Goal: Transaction & Acquisition: Download file/media

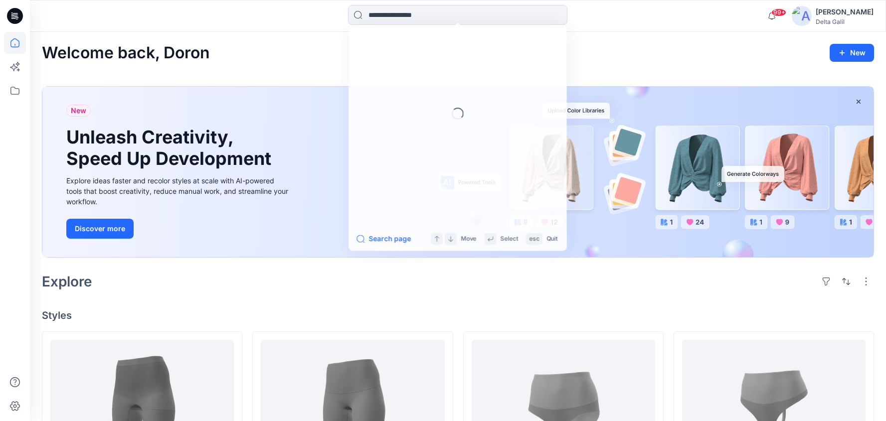
scroll to position [472, 0]
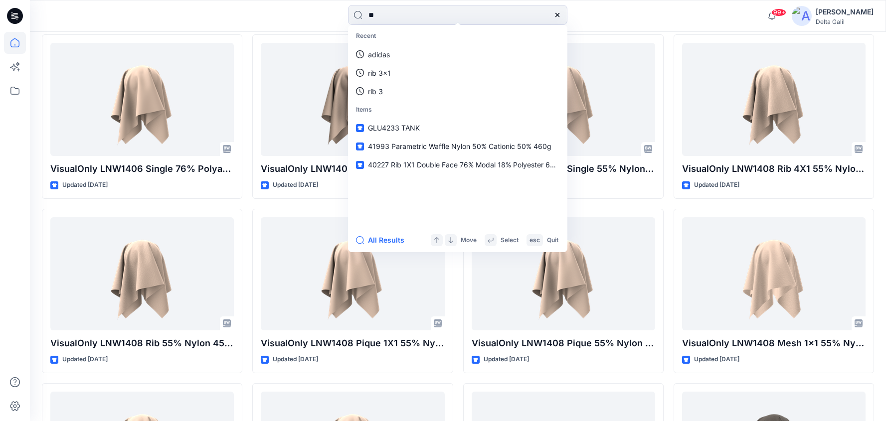
type input "*"
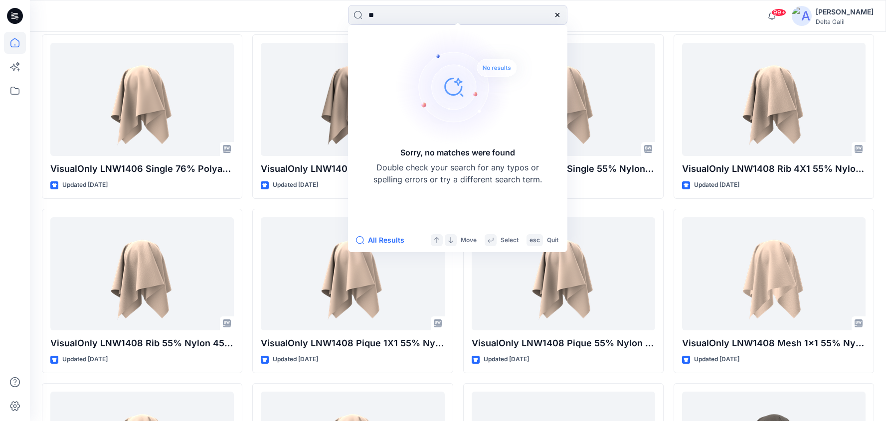
type input "*"
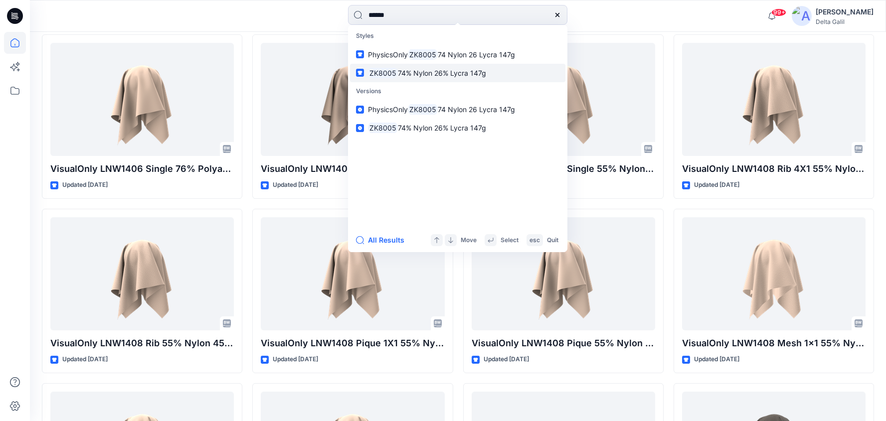
type input "******"
click at [427, 70] on span "74% Nylon 26% Lycra 147g" at bounding box center [442, 73] width 88 height 8
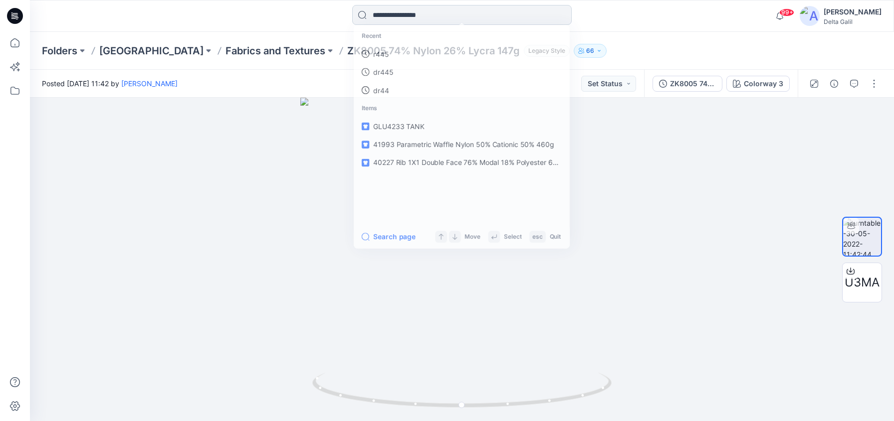
click at [455, 12] on input at bounding box center [461, 15] width 219 height 20
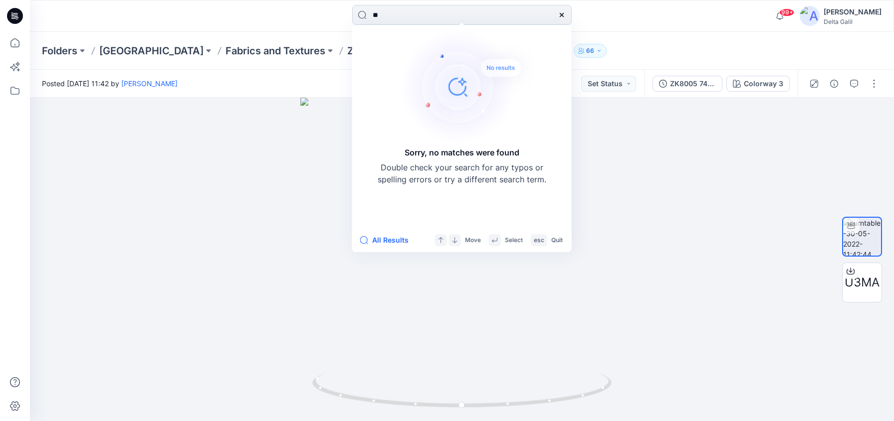
type input "*"
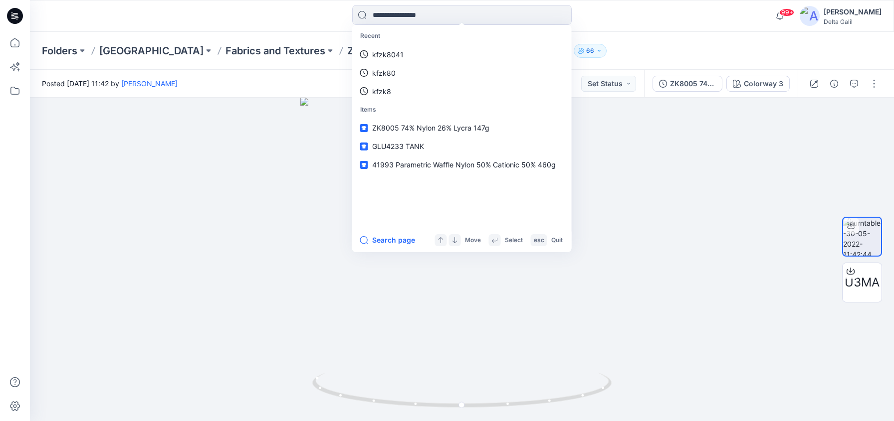
click at [697, 35] on div "Folders Delta Library Fabrics and Textures ZK8005 74% Nylon 26% Lycra 147g Lega…" at bounding box center [462, 51] width 864 height 38
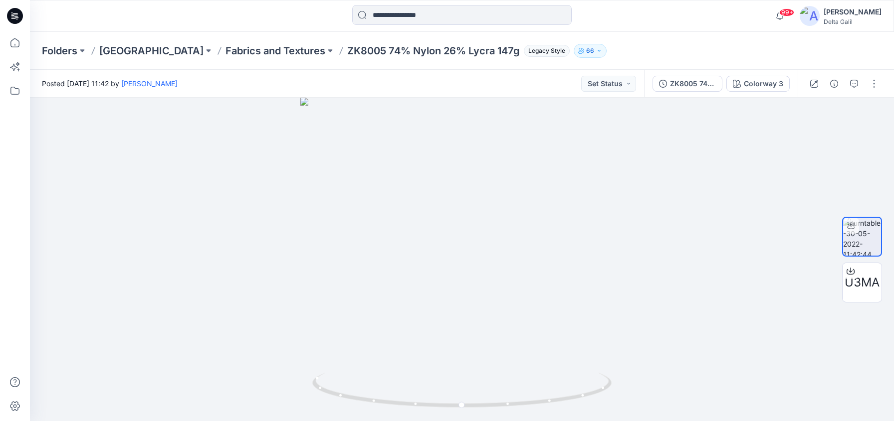
click at [18, 14] on icon at bounding box center [15, 16] width 16 height 16
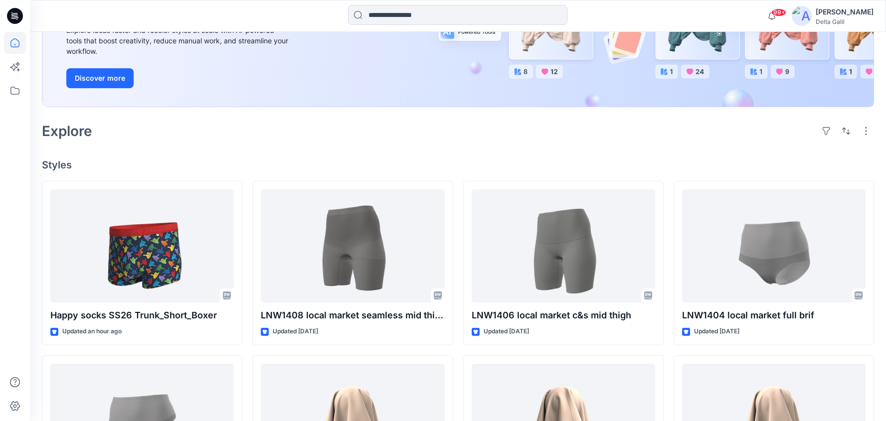
scroll to position [174, 0]
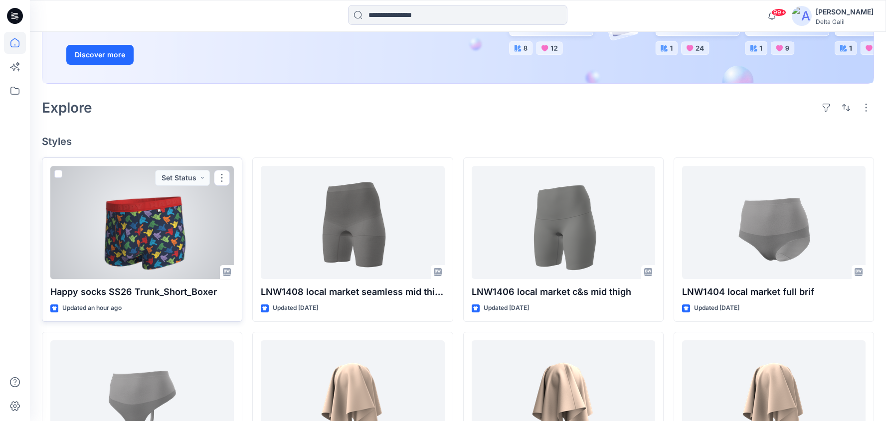
click at [142, 239] on div at bounding box center [141, 222] width 183 height 113
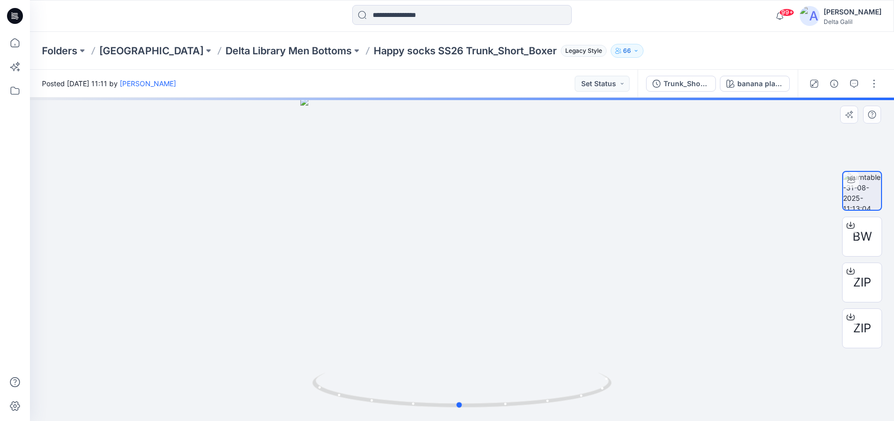
drag, startPoint x: 628, startPoint y: 259, endPoint x: 326, endPoint y: 259, distance: 301.7
click at [326, 259] on div at bounding box center [462, 260] width 864 height 324
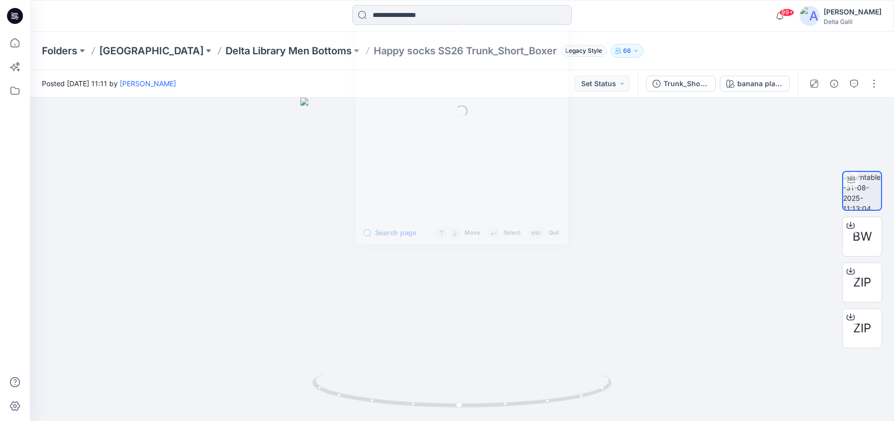
click at [413, 16] on input at bounding box center [461, 15] width 219 height 20
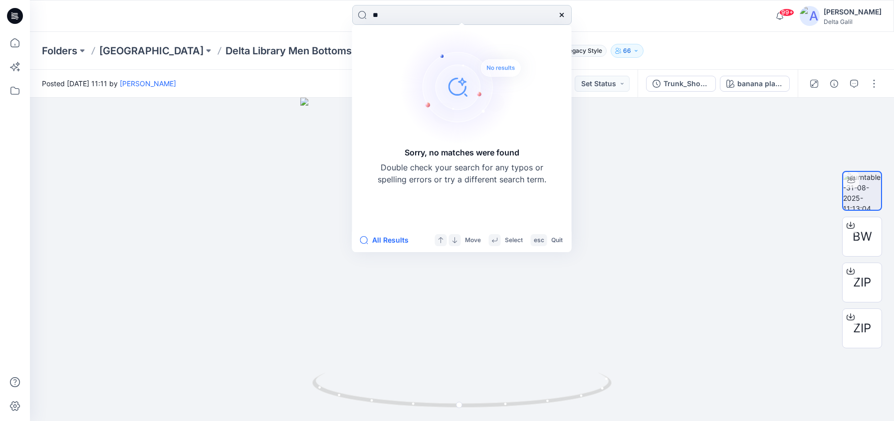
type input "*"
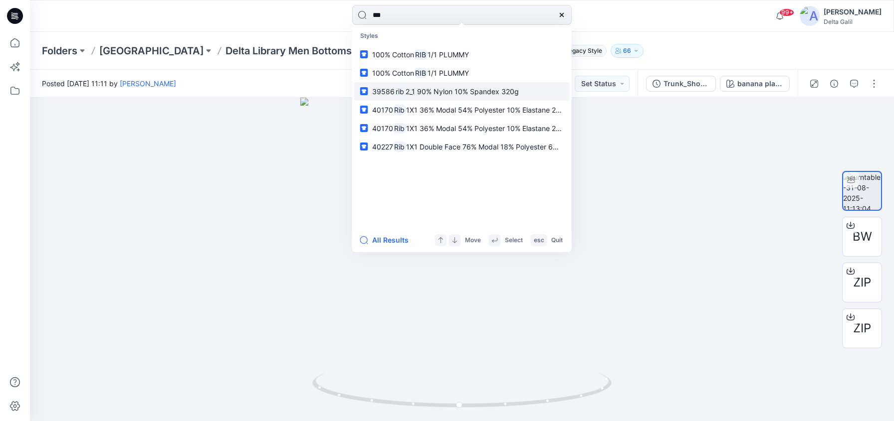
type input "***"
click at [401, 90] on mark "rib" at bounding box center [399, 91] width 11 height 11
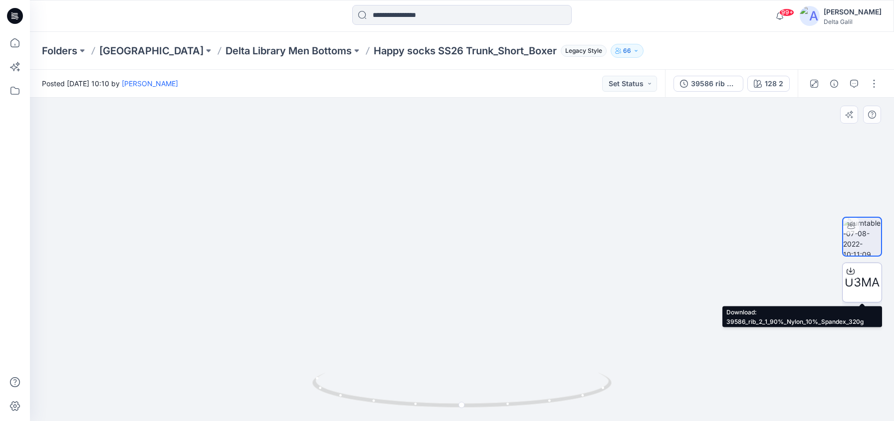
click at [858, 278] on span "U3MA" at bounding box center [861, 283] width 35 height 18
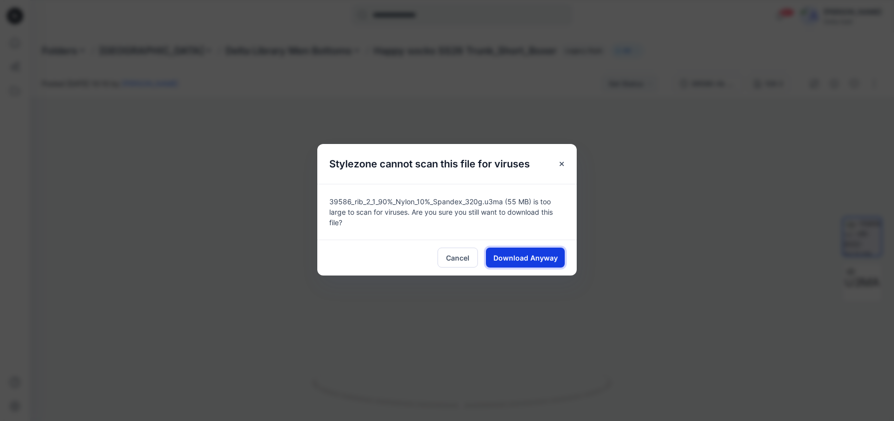
click at [509, 259] on span "Download Anyway" at bounding box center [525, 258] width 64 height 10
